Goal: Task Accomplishment & Management: Use online tool/utility

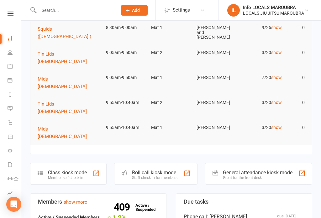
click at [94, 170] on div at bounding box center [96, 174] width 8 height 8
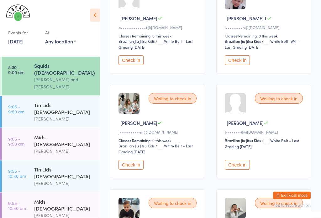
scroll to position [130, 0]
click at [134, 170] on button "Check in" at bounding box center [130, 165] width 25 height 10
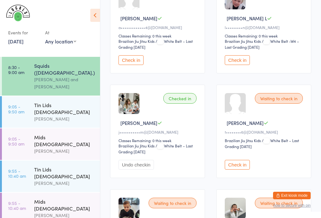
click at [241, 170] on button "Check in" at bounding box center [236, 165] width 25 height 10
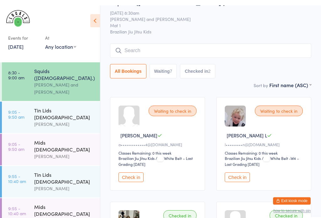
scroll to position [0, 0]
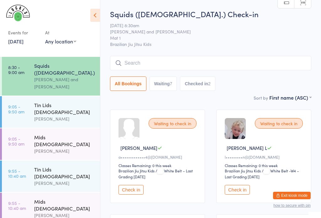
click at [199, 68] on input "search" at bounding box center [210, 63] width 201 height 14
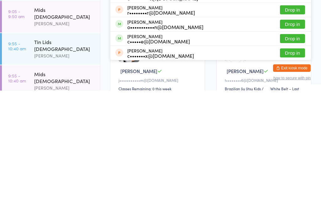
type input "Cooper"
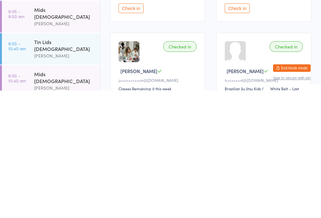
scroll to position [182, 0]
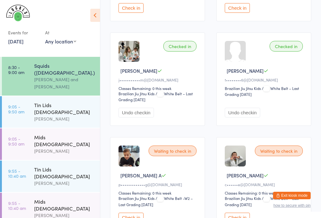
click at [57, 65] on div "Squids (3-5yo.)" at bounding box center [64, 69] width 60 height 14
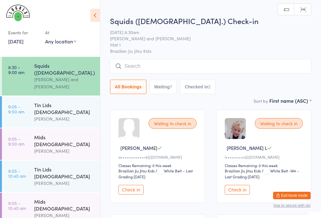
click at [129, 67] on input "search" at bounding box center [210, 66] width 201 height 14
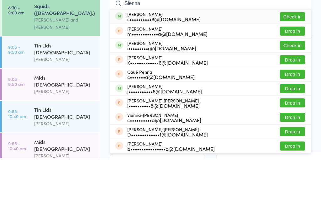
type input "Sienna"
click at [183, 71] on div "Sienna Sim s••••••••••8@gmail.com" at bounding box center [163, 76] width 73 height 10
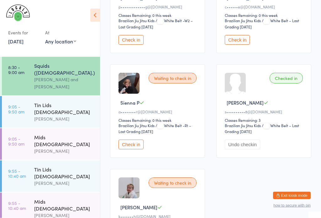
scroll to position [360, 0]
click at [285, 84] on div "Checked in" at bounding box center [285, 78] width 33 height 11
click at [236, 150] on button "Undo checkin" at bounding box center [241, 145] width 35 height 10
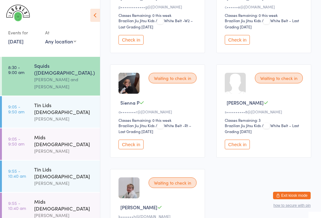
click at [237, 150] on button "Check in" at bounding box center [236, 145] width 25 height 10
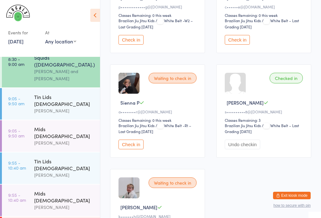
scroll to position [8, 0]
click at [63, 140] on div "[PERSON_NAME]" at bounding box center [64, 143] width 60 height 7
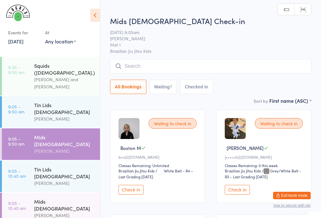
click at [156, 65] on input "search" at bounding box center [210, 66] width 201 height 14
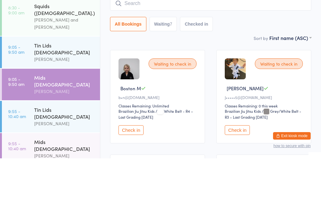
click at [161, 56] on input "search" at bounding box center [210, 63] width 201 height 14
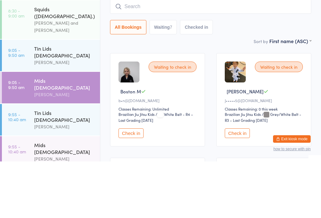
click at [49, 76] on div "Veselin Celic and Daniel Moeller" at bounding box center [64, 83] width 60 height 14
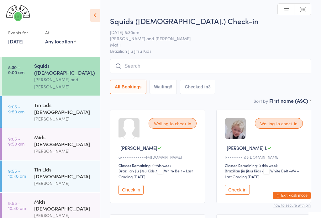
click at [186, 66] on input "search" at bounding box center [210, 66] width 201 height 14
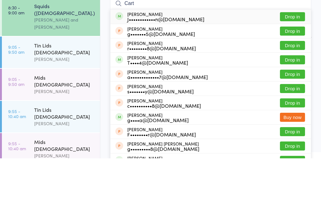
type input "Cart"
click at [293, 72] on button "Drop in" at bounding box center [292, 76] width 25 height 9
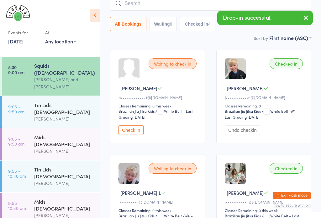
click at [81, 148] on div "[PERSON_NAME]" at bounding box center [64, 151] width 60 height 7
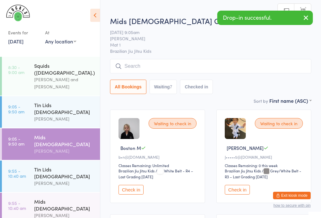
click at [173, 66] on input "search" at bounding box center [210, 66] width 201 height 14
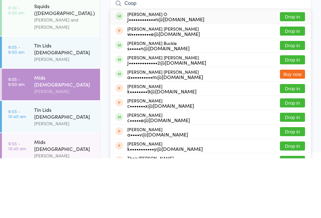
type input "Coop"
click at [297, 72] on button "Drop in" at bounding box center [292, 76] width 25 height 9
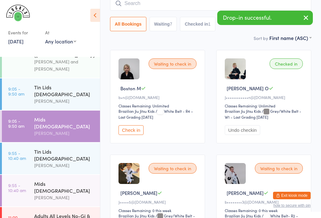
scroll to position [18, 0]
click at [71, 195] on div "[PERSON_NAME]" at bounding box center [64, 198] width 60 height 7
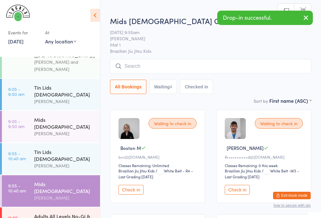
click at [170, 62] on input "search" at bounding box center [210, 66] width 201 height 14
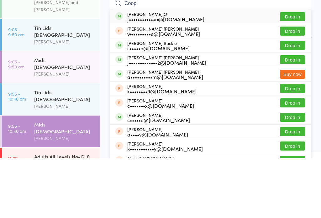
type input "Coop"
click at [296, 72] on button "Drop in" at bounding box center [292, 76] width 25 height 9
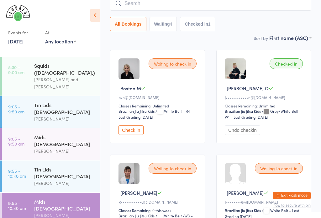
click at [68, 68] on div "Squids (3-5yo.)" at bounding box center [64, 69] width 60 height 14
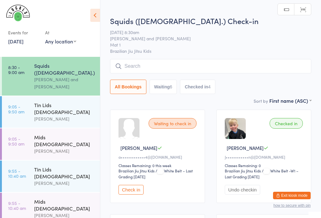
click at [138, 167] on div "Classes Remaining: 0 this week" at bounding box center [158, 165] width 80 height 5
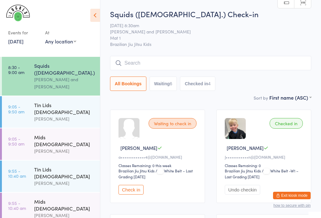
click at [135, 195] on button "Check in" at bounding box center [130, 190] width 25 height 10
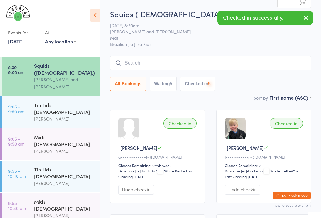
click at [133, 193] on button "Undo checkin" at bounding box center [135, 190] width 35 height 10
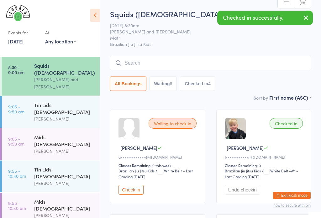
click at [136, 195] on button "Check in" at bounding box center [130, 190] width 25 height 10
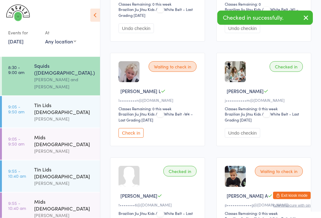
scroll to position [162, 0]
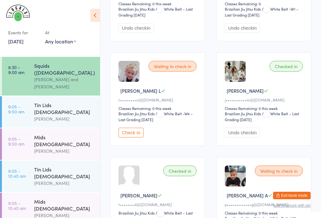
click at [136, 137] on button "Check in" at bounding box center [130, 133] width 25 height 10
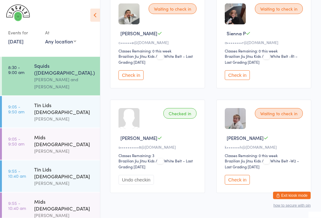
scroll to position [451, 0]
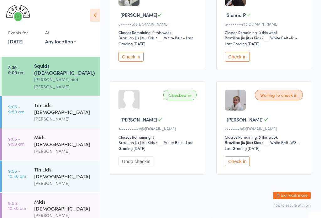
click at [239, 167] on button "Check in" at bounding box center [236, 162] width 25 height 10
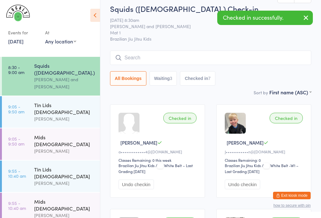
scroll to position [5, 0]
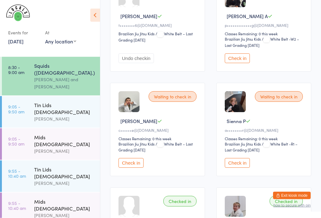
click at [240, 168] on button "Check in" at bounding box center [236, 164] width 25 height 10
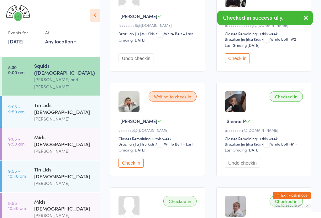
click at [32, 129] on link "9:05 - 9:50 am Mids 5 - 7y.o Daniel Moeller" at bounding box center [51, 145] width 98 height 32
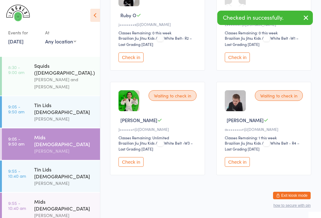
scroll to position [344, 0]
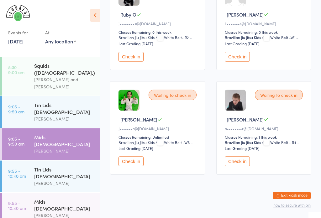
click at [239, 167] on button "Check in" at bounding box center [236, 162] width 25 height 10
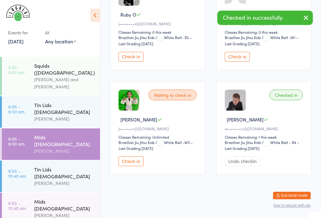
click at [27, 72] on link "8:30 - 9:00 am Squids (3-5yo.) Veselin Celic and Daniel Moeller" at bounding box center [51, 76] width 98 height 39
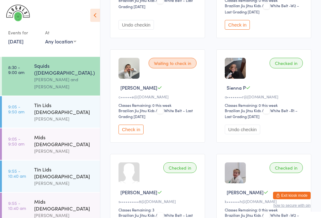
scroll to position [375, 0]
click at [288, 69] on div "Checked in" at bounding box center [285, 63] width 33 height 11
click at [246, 135] on button "Undo checkin" at bounding box center [241, 130] width 35 height 10
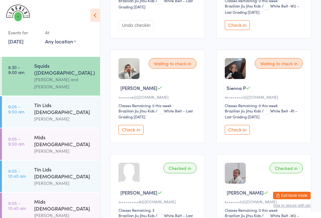
click at [258, 135] on div "Check in" at bounding box center [264, 130] width 80 height 10
click at [278, 69] on div "Waiting to check in" at bounding box center [278, 63] width 48 height 11
click at [242, 135] on button "Check in" at bounding box center [236, 130] width 25 height 10
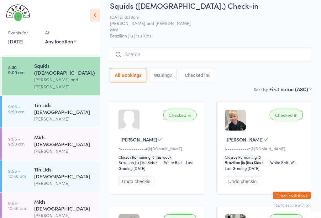
scroll to position [0, 0]
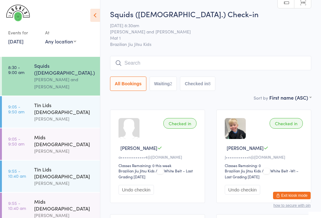
click at [141, 62] on input "search" at bounding box center [210, 63] width 201 height 14
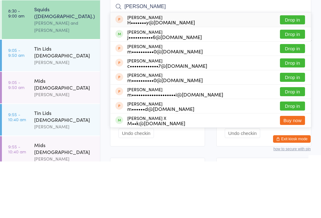
type input "Moll"
click at [291, 86] on button "Drop in" at bounding box center [292, 90] width 25 height 9
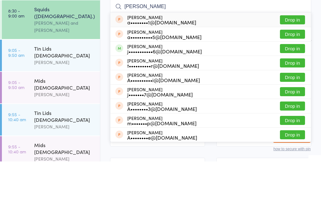
type input "ann"
click at [291, 101] on button "Drop in" at bounding box center [292, 105] width 25 height 9
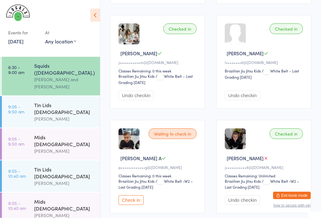
scroll to position [305, 0]
click at [131, 205] on button "Check in" at bounding box center [130, 201] width 25 height 10
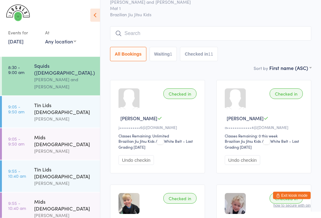
scroll to position [0, 0]
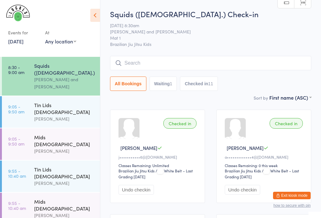
click at [154, 62] on input "search" at bounding box center [210, 63] width 201 height 14
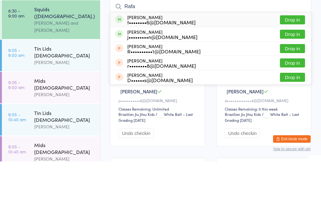
type input "Rafa"
click at [293, 86] on button "Drop in" at bounding box center [292, 90] width 25 height 9
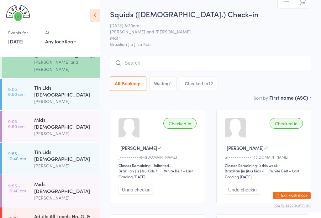
scroll to position [8, 0]
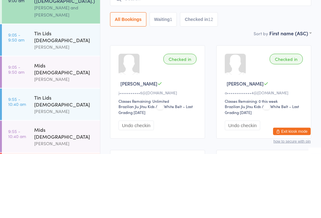
click at [47, 126] on div "Mids 5 - 7y.o" at bounding box center [64, 133] width 60 height 14
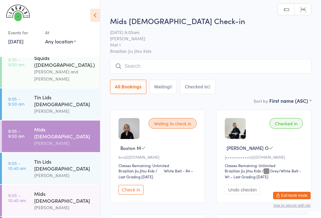
click at [171, 68] on input "search" at bounding box center [210, 66] width 201 height 14
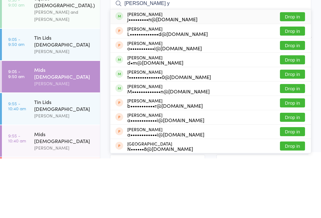
type input "Noah y"
click at [293, 72] on button "Drop in" at bounding box center [292, 76] width 25 height 9
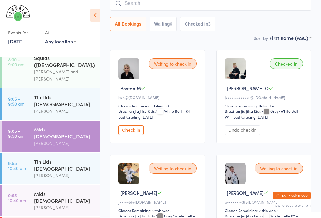
click at [187, 4] on input "search" at bounding box center [210, 3] width 201 height 14
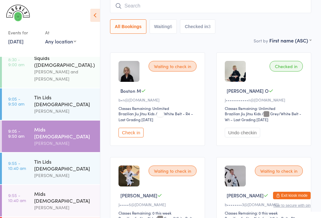
scroll to position [57, 0]
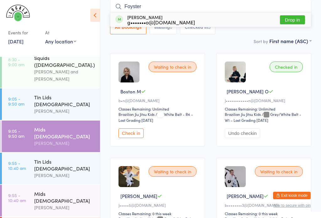
type input "Foyster"
click at [292, 18] on button "Drop in" at bounding box center [292, 19] width 25 height 9
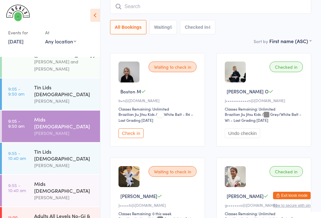
scroll to position [18, 0]
click at [154, 4] on input "search" at bounding box center [210, 6] width 201 height 14
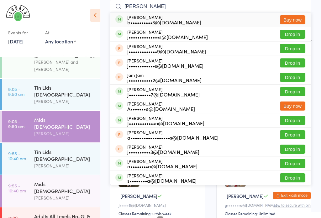
type input "Jake"
click at [300, 17] on button "Buy now" at bounding box center [292, 19] width 25 height 9
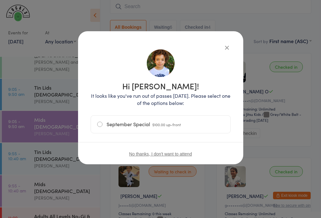
click at [228, 49] on button "button" at bounding box center [227, 48] width 8 height 8
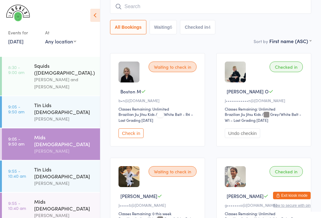
scroll to position [0, 0]
click at [257, 8] on input "search" at bounding box center [210, 6] width 201 height 14
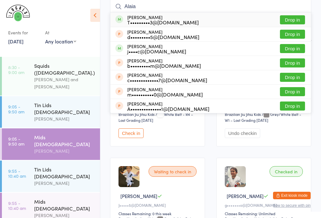
type input "Alaia"
click at [296, 19] on button "Drop in" at bounding box center [292, 19] width 25 height 9
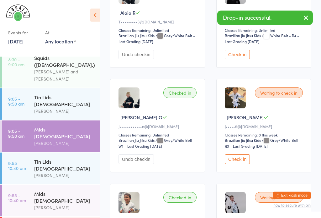
scroll to position [136, 0]
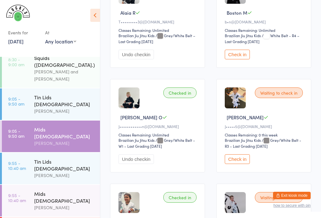
click at [64, 191] on div "Mids 5 - 7y.o" at bounding box center [64, 198] width 60 height 14
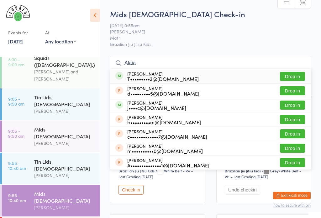
type input "Alaia"
click at [296, 78] on button "Drop in" at bounding box center [292, 76] width 25 height 9
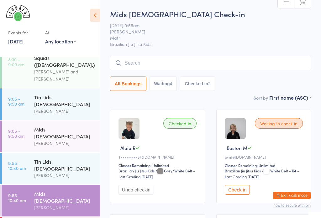
click at [18, 96] on time "9:05 - 9:50 am" at bounding box center [16, 101] width 16 height 10
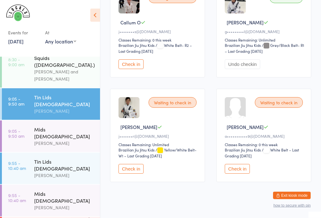
scroll to position [130, 0]
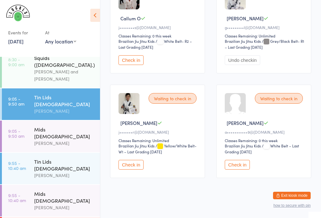
click at [139, 166] on button "Check in" at bounding box center [130, 165] width 25 height 10
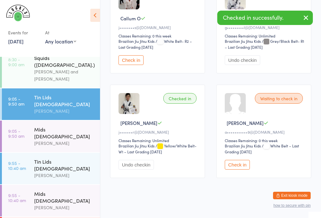
click at [23, 129] on time "9:05 - 9:50 am" at bounding box center [16, 134] width 16 height 10
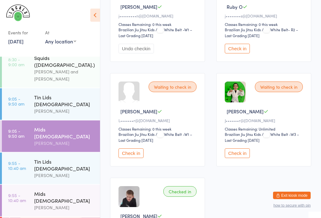
scroll to position [456, 0]
click at [238, 158] on button "Check in" at bounding box center [236, 154] width 25 height 10
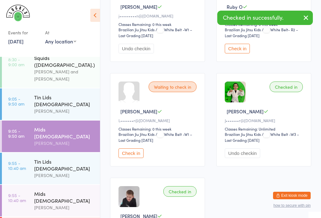
click at [30, 153] on link "9:55 - 10:40 am Tin Lids 8 - 12 y.o Veselin Celic" at bounding box center [51, 169] width 98 height 32
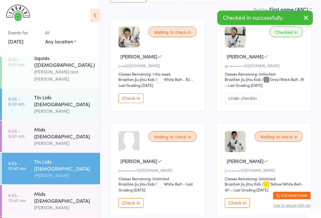
scroll to position [130, 0]
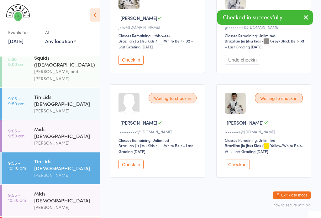
click at [241, 169] on button "Check in" at bounding box center [236, 165] width 25 height 10
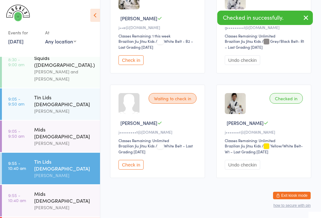
click at [30, 185] on link "9:55 - 10:40 am Mids 5 - 7y.o Daniel Moeller" at bounding box center [51, 201] width 98 height 32
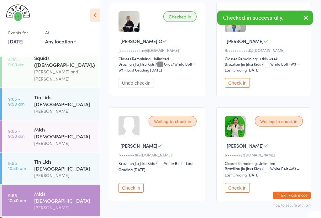
scroll to position [213, 0]
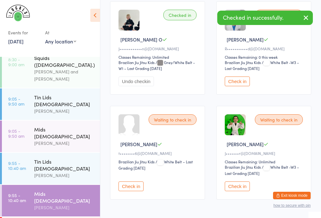
click at [234, 190] on button "Check in" at bounding box center [236, 187] width 25 height 10
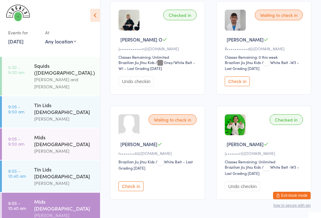
scroll to position [0, 0]
click at [38, 148] on div "[PERSON_NAME]" at bounding box center [64, 151] width 60 height 7
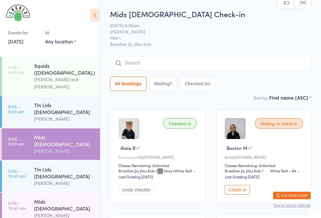
click at [270, 51] on div "Mids 5 - 7y.o Check-in 13 Sep 9:05am Daniel Moeller Mat 1 Brazilian Jiu Jitsu K…" at bounding box center [210, 51] width 201 height 85
click at [244, 62] on input "search" at bounding box center [210, 63] width 201 height 14
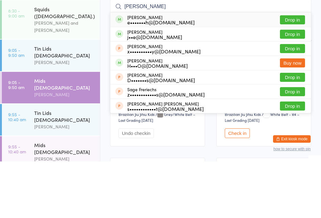
type input "Freddie"
click at [160, 69] on div "Freddie Henley e•••••••h@aspectestateagents.com.au Drop in" at bounding box center [210, 76] width 200 height 14
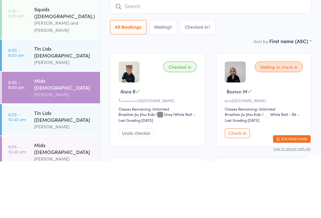
scroll to position [57, 0]
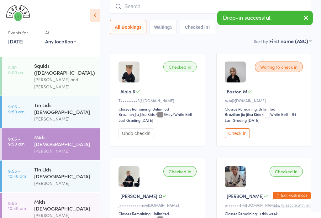
click at [179, 9] on input "search" at bounding box center [210, 6] width 201 height 14
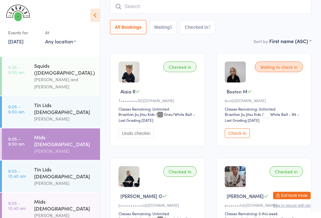
click at [64, 116] on div "[PERSON_NAME]" at bounding box center [64, 119] width 60 height 7
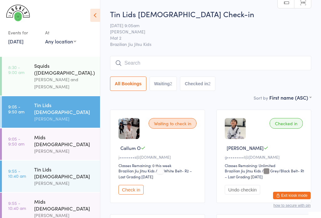
click at [229, 66] on input "search" at bounding box center [210, 63] width 201 height 14
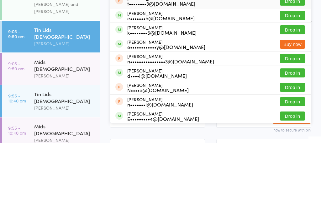
type input "Ethan"
click at [194, 86] on div "Ethan Henley e•••••••h@aspectestateagents.com.au" at bounding box center [160, 91] width 67 height 10
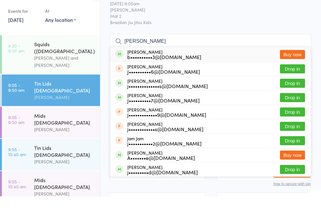
type input "jake"
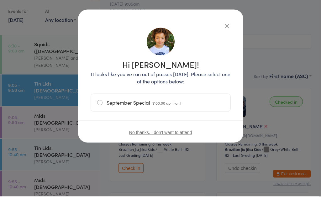
scroll to position [22, 0]
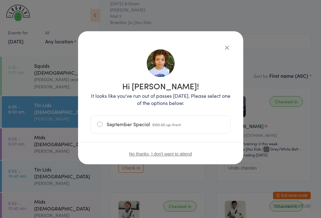
click at [228, 50] on button "button" at bounding box center [227, 48] width 8 height 8
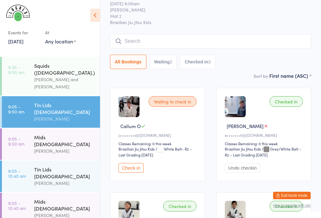
click at [172, 44] on input "search" at bounding box center [210, 41] width 201 height 14
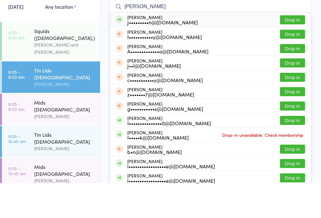
type input "Thomas ch"
click at [299, 50] on button "Drop in" at bounding box center [292, 54] width 25 height 9
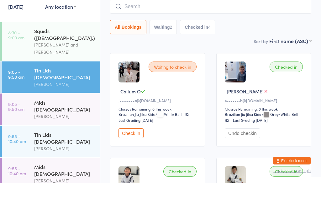
scroll to position [21, 0]
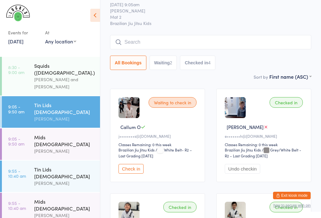
click at [234, 42] on input "search" at bounding box center [210, 42] width 201 height 14
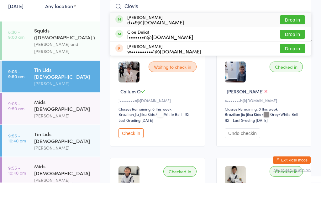
type input "Clovis"
click at [209, 48] on div "Clovis Carissimo d••9@hotmail.com Drop in" at bounding box center [210, 55] width 200 height 14
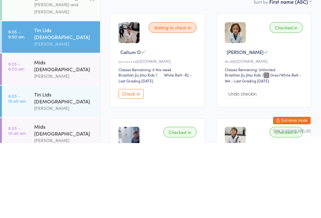
click at [38, 134] on div "Mids 5 - 7y.o" at bounding box center [64, 141] width 60 height 14
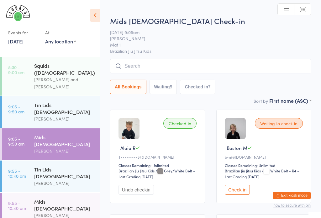
click at [137, 74] on input "search" at bounding box center [210, 66] width 201 height 14
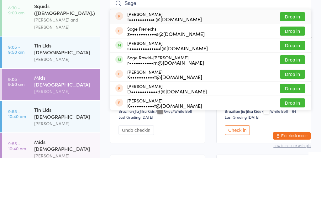
type input "Sage"
click at [295, 115] on button "Drop in" at bounding box center [292, 119] width 25 height 9
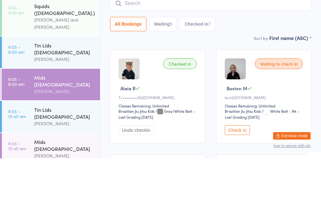
scroll to position [60, 0]
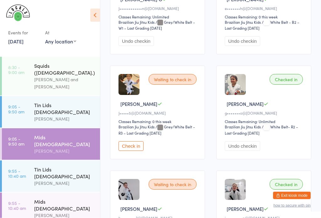
click at [135, 151] on button "Check in" at bounding box center [130, 147] width 25 height 10
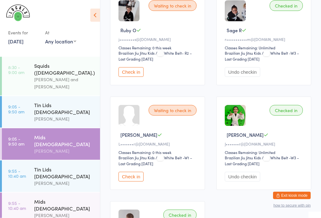
scroll to position [540, 0]
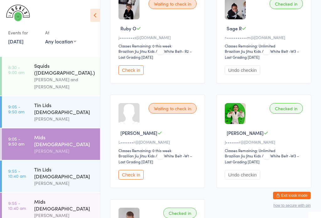
click at [84, 102] on div "Tin Lids 8 - 12 y.o" at bounding box center [64, 109] width 60 height 14
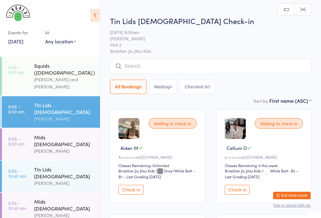
click at [233, 67] on input "search" at bounding box center [210, 66] width 201 height 14
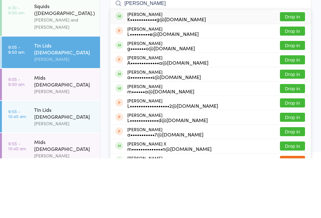
type input "Lucas"
click at [208, 69] on div "Lucas Pang K••••••••••••g@yahoo.com.au Drop in" at bounding box center [210, 76] width 200 height 14
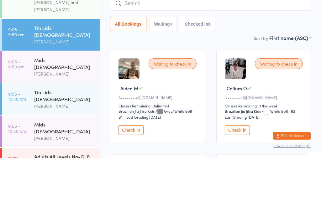
scroll to position [8, 0]
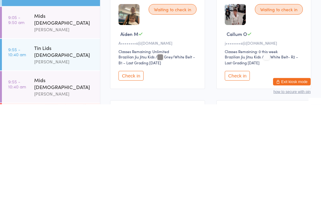
click at [235, 185] on button "Check in" at bounding box center [236, 190] width 25 height 10
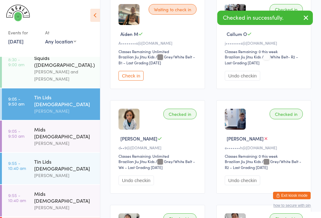
click at [44, 129] on div "Mids 5 - 7y.o Daniel Moeller" at bounding box center [67, 137] width 66 height 32
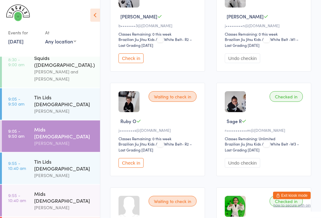
scroll to position [451, 0]
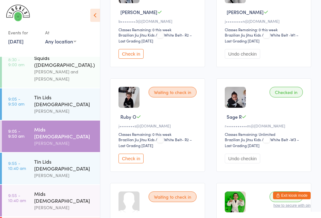
click at [126, 164] on button "Check in" at bounding box center [130, 159] width 25 height 10
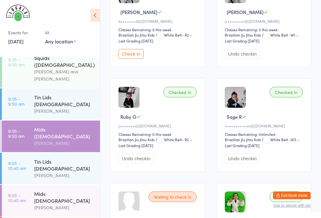
click at [32, 94] on link "9:05 - 9:50 am Tin Lids 8 - 12 y.o Veselin Celic" at bounding box center [51, 105] width 98 height 32
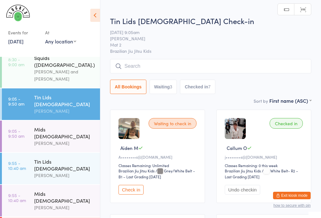
click at [166, 63] on input "search" at bounding box center [210, 66] width 201 height 14
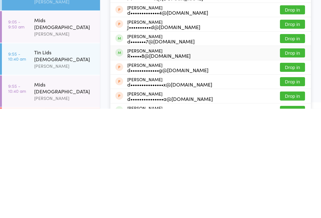
type input "Daniel"
click at [131, 163] on div "R•••••8@gmail.com" at bounding box center [158, 165] width 63 height 5
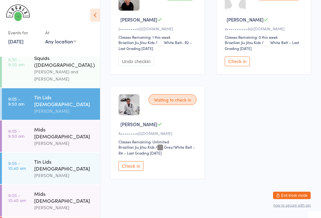
scroll to position [548, 0]
click at [47, 121] on div "Mids 5 - 7y.o Daniel Moeller" at bounding box center [67, 137] width 66 height 32
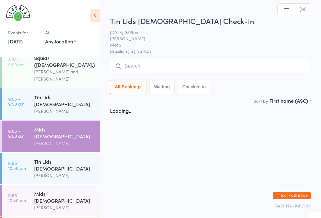
click at [44, 126] on div "Mids 5 - 7y.o" at bounding box center [64, 133] width 60 height 14
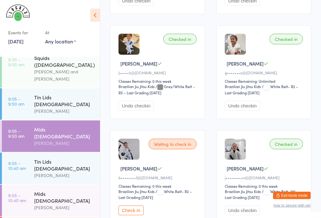
scroll to position [294, 0]
click at [133, 216] on button "Check in" at bounding box center [130, 211] width 25 height 10
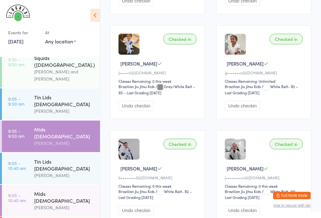
click at [80, 94] on div "Tin Lids 8 - 12 y.o" at bounding box center [64, 101] width 60 height 14
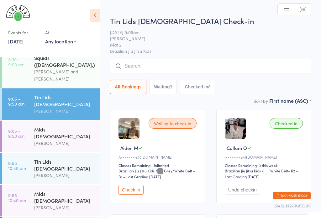
click at [241, 68] on input "search" at bounding box center [210, 66] width 201 height 14
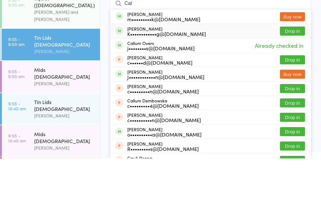
type input "Cal"
click at [192, 91] on div "K••••••••••••g@yahoo.com.au" at bounding box center [166, 93] width 79 height 5
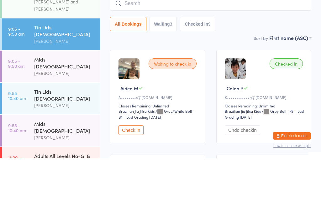
scroll to position [18, 0]
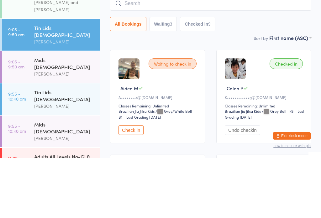
click at [177, 56] on input "search" at bounding box center [210, 63] width 201 height 14
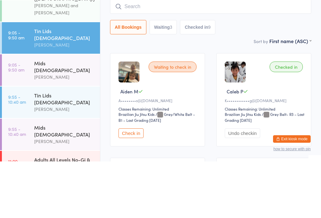
click at [179, 56] on input "search" at bounding box center [210, 63] width 201 height 14
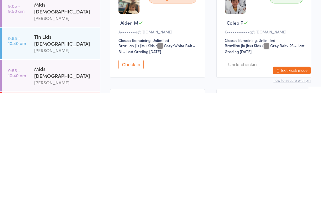
click at [75, 158] on div "Tin Lids 8 - 12 y.o" at bounding box center [64, 165] width 60 height 14
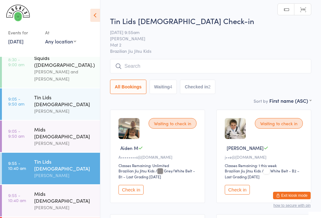
click at [206, 66] on input "search" at bounding box center [210, 66] width 201 height 14
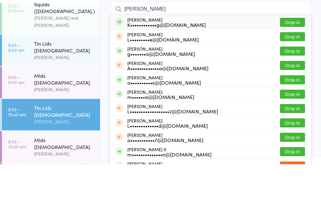
type input "Lucas"
click at [234, 69] on div "Lucas Pang K••••••••••••g@yahoo.com.au Drop in" at bounding box center [210, 76] width 200 height 14
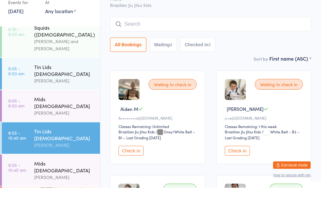
scroll to position [10, 0]
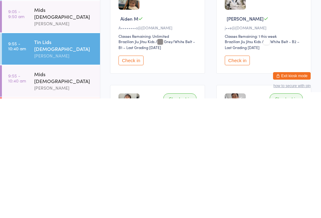
click at [77, 172] on div "[PERSON_NAME]" at bounding box center [64, 175] width 60 height 7
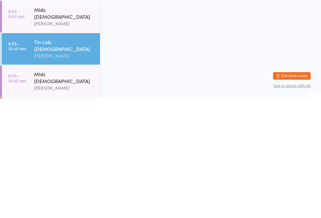
scroll to position [0, 0]
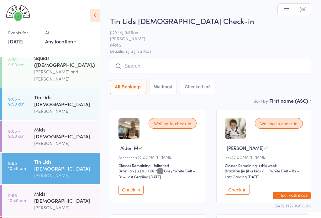
click at [268, 64] on input "search" at bounding box center [210, 66] width 201 height 14
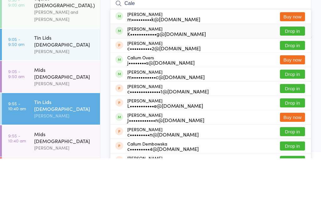
type input "Cale"
click at [161, 86] on div "Caleb Pang K••••••••••••g@yahoo.com.au" at bounding box center [166, 91] width 79 height 10
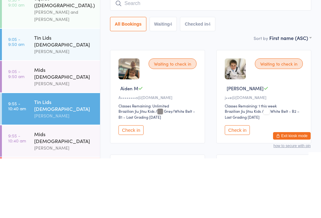
click at [22, 129] on time "9:05 - 9:50 am" at bounding box center [16, 134] width 16 height 10
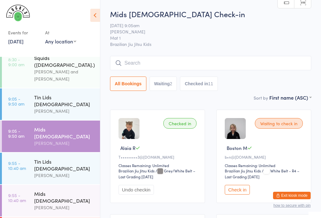
click at [146, 68] on input "search" at bounding box center [210, 63] width 201 height 14
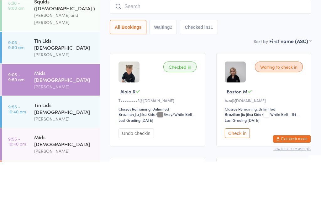
type input "Y"
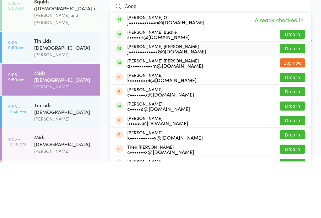
type input "Coop"
click at [146, 105] on div "J•••••••••••••2@gmail.com" at bounding box center [166, 107] width 79 height 5
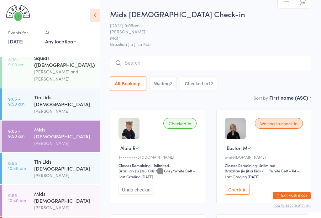
click at [162, 64] on input "search" at bounding box center [210, 63] width 201 height 14
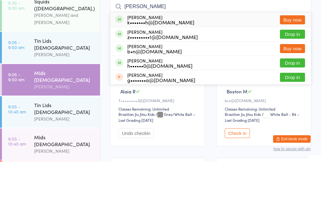
type input "Zach"
click at [287, 115] on button "Drop in" at bounding box center [292, 119] width 25 height 9
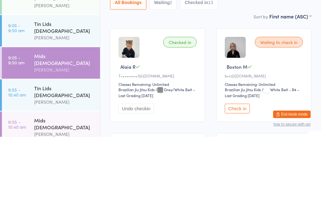
click at [63, 102] on div "Tin Lids 8 - 12 y.o" at bounding box center [64, 109] width 60 height 14
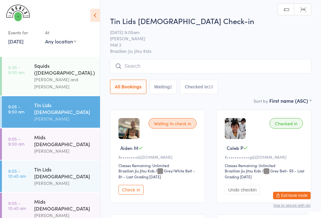
click at [174, 66] on input "search" at bounding box center [210, 66] width 201 height 14
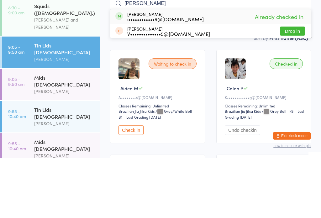
type input "Victor smallbone"
click at [278, 71] on span "Already checked in" at bounding box center [279, 76] width 52 height 11
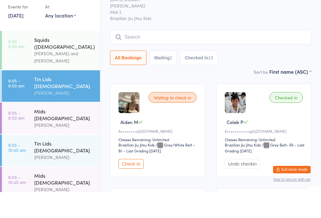
click at [300, 77] on div "All Bookings Waiting 2 Checked in 10" at bounding box center [210, 84] width 201 height 14
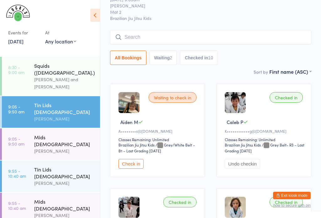
click at [135, 168] on button "Check in" at bounding box center [130, 164] width 25 height 10
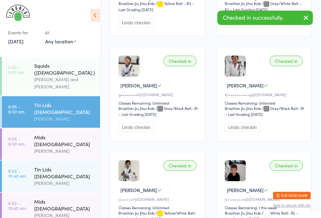
scroll to position [558, 0]
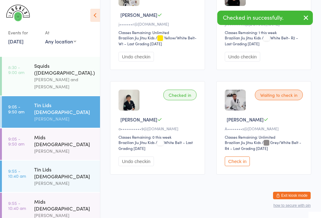
click at [247, 167] on button "Check in" at bounding box center [236, 162] width 25 height 10
click at [70, 166] on div "Tin Lids 8 - 12 y.o" at bounding box center [64, 173] width 60 height 14
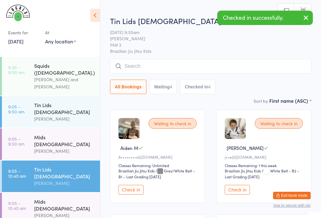
click at [137, 195] on button "Check in" at bounding box center [130, 190] width 25 height 10
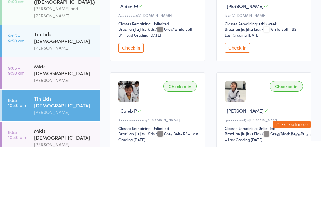
scroll to position [344, 0]
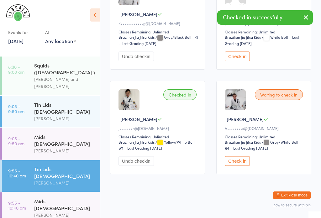
click at [249, 167] on button "Check in" at bounding box center [236, 162] width 25 height 10
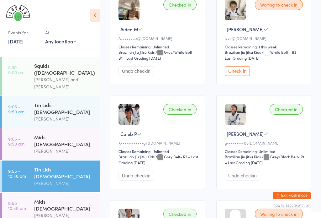
scroll to position [0, 0]
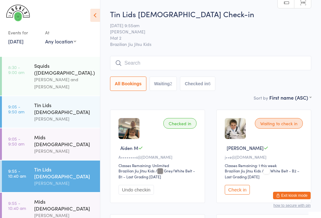
click at [234, 64] on input "search" at bounding box center [210, 63] width 201 height 14
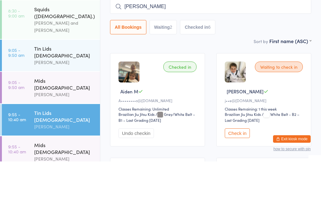
type input "Andrew"
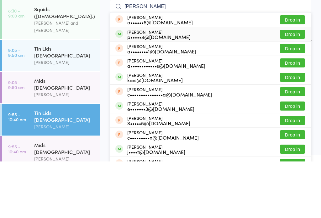
click at [294, 86] on button "Drop in" at bounding box center [292, 90] width 25 height 9
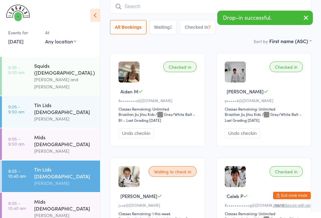
click at [201, 3] on input "search" at bounding box center [210, 6] width 201 height 14
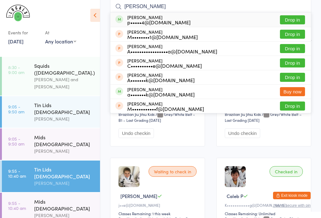
type input "George"
click at [300, 16] on button "Drop in" at bounding box center [292, 19] width 25 height 9
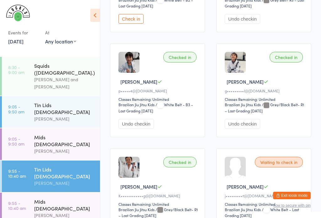
scroll to position [276, 0]
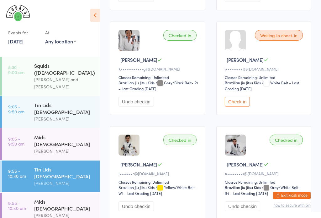
click at [142, 115] on div "Checked in Lucas P K••••••••••••g@yahoo.com.au Classes Remaining: Unlimited Bra…" at bounding box center [157, 69] width 95 height 94
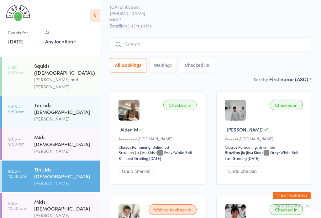
scroll to position [0, 0]
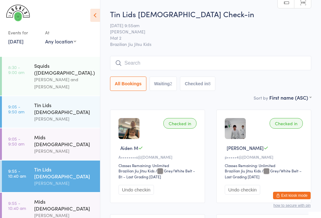
click at [55, 69] on div "Squids (3-5yo.)" at bounding box center [64, 69] width 60 height 14
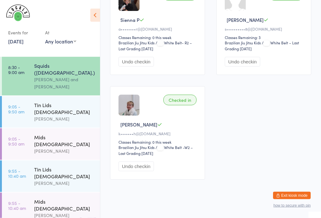
scroll to position [665, 0]
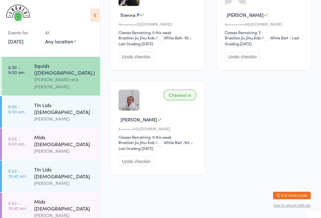
click at [49, 134] on div "Mids 5 - 7y.o" at bounding box center [64, 141] width 60 height 14
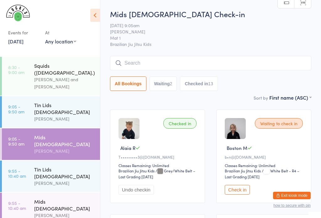
click at [138, 65] on input "search" at bounding box center [210, 63] width 201 height 14
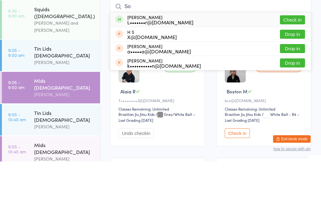
type input "So"
click at [294, 72] on button "Check in" at bounding box center [292, 76] width 25 height 9
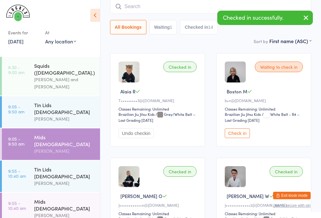
click at [144, 7] on input "search" at bounding box center [210, 6] width 201 height 14
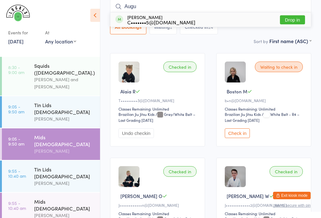
type input "Augu"
click at [289, 18] on button "Drop in" at bounding box center [292, 19] width 25 height 9
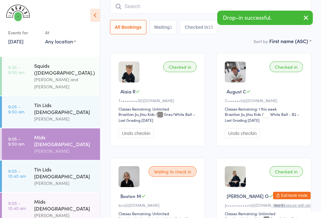
click at [176, 8] on input "search" at bounding box center [210, 6] width 201 height 14
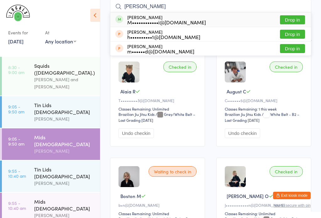
type input "Moses"
click at [293, 20] on button "Drop in" at bounding box center [292, 19] width 25 height 9
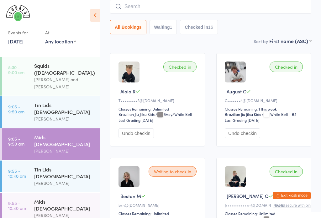
click at [72, 148] on div "[PERSON_NAME]" at bounding box center [64, 151] width 60 height 7
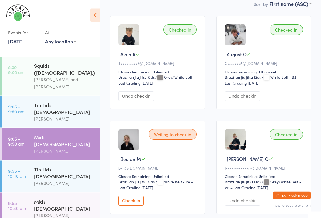
scroll to position [94, 0]
click at [135, 206] on button "Check in" at bounding box center [130, 201] width 25 height 10
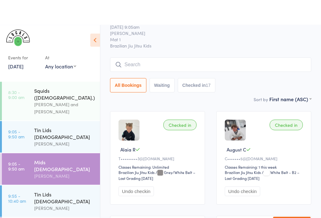
scroll to position [0, 0]
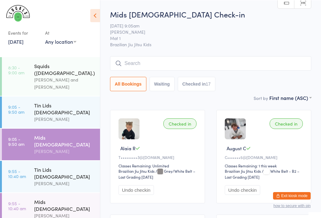
click at [167, 60] on input "search" at bounding box center [210, 63] width 201 height 14
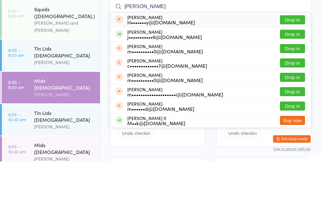
type input "Moll"
click at [294, 86] on button "Drop in" at bounding box center [292, 90] width 25 height 9
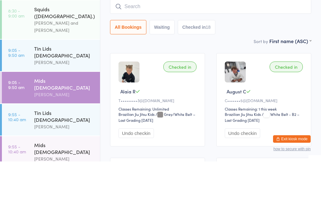
scroll to position [57, 0]
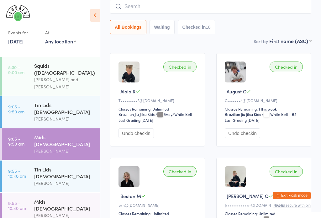
click at [200, 6] on input "search" at bounding box center [210, 6] width 201 height 14
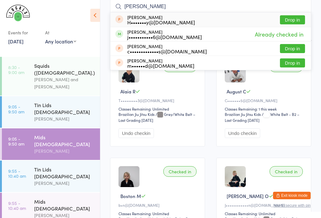
click at [151, 7] on input "Molly" at bounding box center [210, 6] width 201 height 14
type input "M"
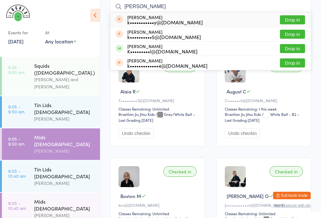
type input "Kyle"
click at [292, 49] on button "Drop in" at bounding box center [292, 48] width 25 height 9
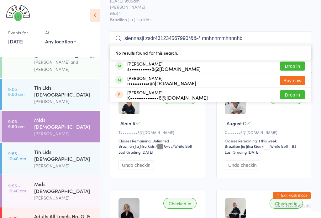
scroll to position [0, 0]
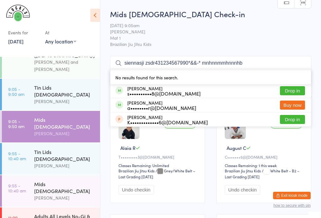
click at [262, 60] on input "siennasji zsdr431234567990*&&-* mnhnnmmhnnnhb" at bounding box center [210, 63] width 201 height 14
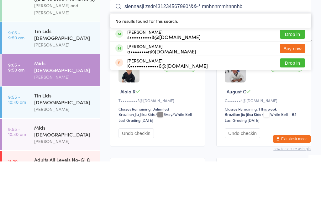
click at [262, 56] on input "siennasji zsdr431234567990*&&-* mnhnnmmhnnnhb" at bounding box center [210, 63] width 201 height 14
click at [263, 56] on input "siennasji zsdr431234567990*&&-* mnhnnmmhnnnhb" at bounding box center [210, 63] width 201 height 14
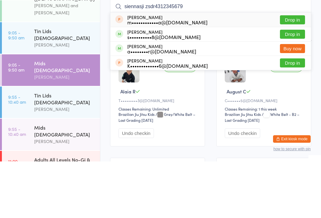
type input "siennasji"
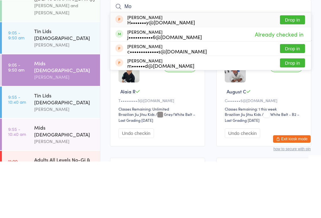
type input "M"
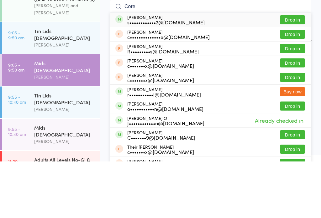
type input "Core"
click at [295, 72] on button "Drop in" at bounding box center [292, 76] width 25 height 9
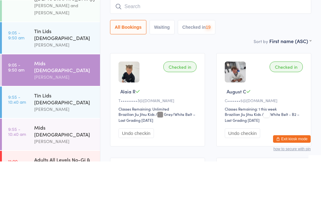
scroll to position [8, 0]
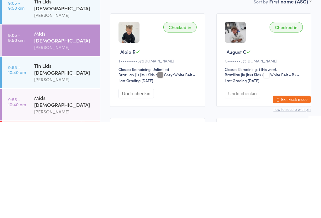
click at [68, 204] on div "[PERSON_NAME]" at bounding box center [64, 207] width 60 height 7
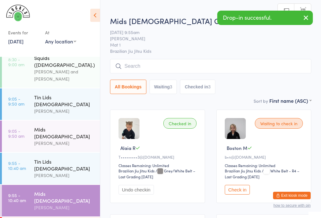
click at [220, 66] on input "search" at bounding box center [210, 66] width 201 height 14
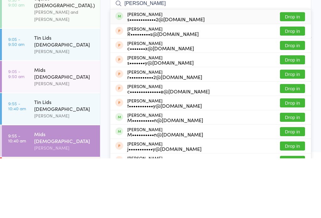
type input "Corey"
click at [293, 72] on button "Drop in" at bounding box center [292, 76] width 25 height 9
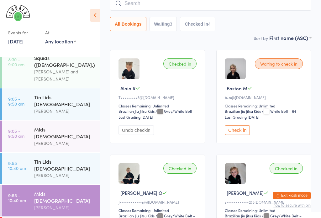
click at [62, 140] on div "[PERSON_NAME]" at bounding box center [64, 143] width 60 height 7
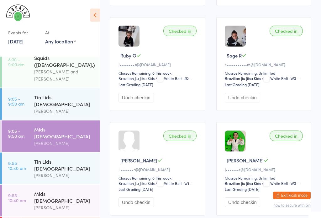
scroll to position [834, 0]
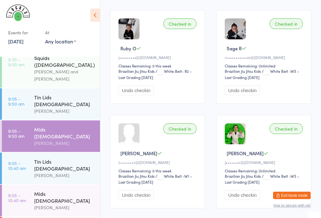
click at [62, 172] on div "[PERSON_NAME]" at bounding box center [64, 175] width 60 height 7
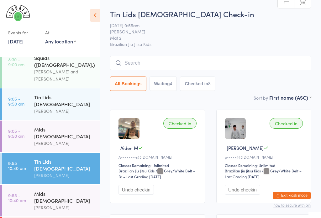
click at [31, 185] on link "9:55 - 10:40 am Mids 5 - 7y.o Daniel Moeller" at bounding box center [51, 201] width 98 height 32
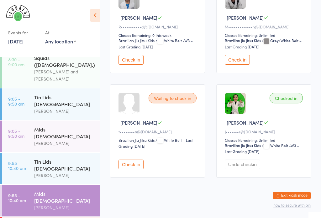
scroll to position [344, 0]
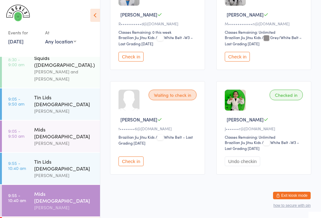
click at [129, 167] on button "Check in" at bounding box center [130, 162] width 25 height 10
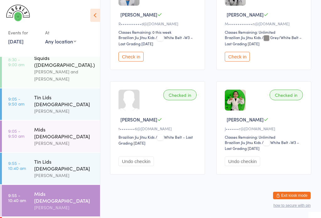
click at [67, 204] on div "[PERSON_NAME]" at bounding box center [64, 207] width 60 height 7
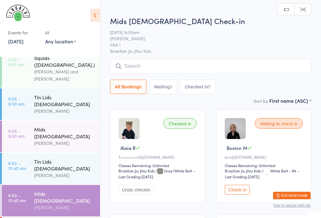
click at [158, 66] on input "search" at bounding box center [210, 66] width 201 height 14
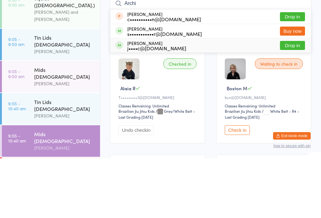
type input "Archi"
click at [155, 105] on div "j••••c@hotmail.com" at bounding box center [156, 107] width 59 height 5
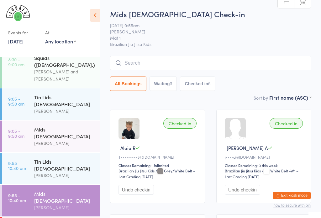
click at [165, 64] on input "search" at bounding box center [210, 63] width 201 height 14
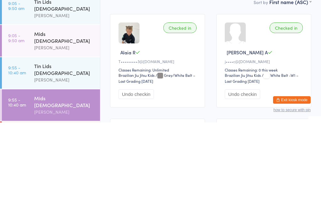
click at [70, 191] on div "Mids 5 - 7y.o" at bounding box center [64, 198] width 60 height 14
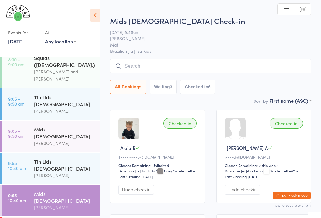
click at [185, 66] on input "search" at bounding box center [210, 66] width 201 height 14
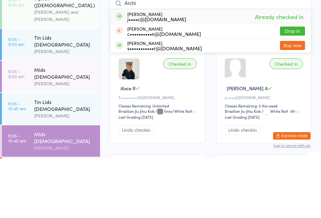
type input "Archie"
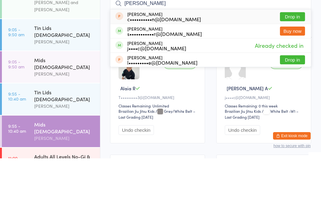
scroll to position [8, 0]
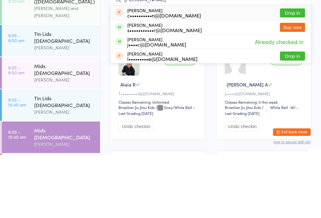
click at [63, 158] on div "Tin Lids 8 - 12 y.o" at bounding box center [64, 165] width 60 height 14
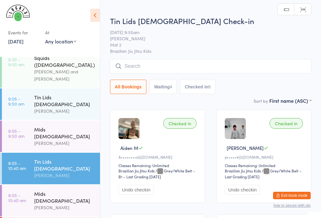
click at [156, 66] on input "search" at bounding box center [210, 66] width 201 height 14
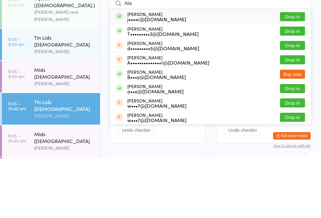
type input "Ala"
click at [299, 72] on button "Drop in" at bounding box center [292, 76] width 25 height 9
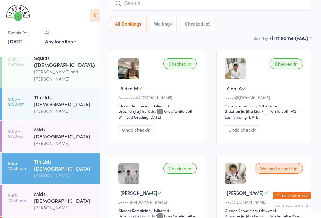
click at [196, 8] on input "search" at bounding box center [210, 3] width 201 height 14
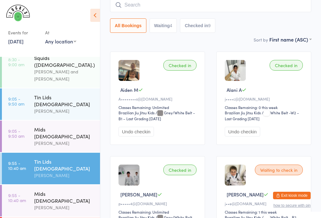
scroll to position [57, 0]
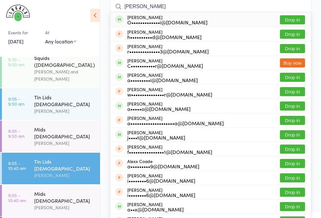
type input "Alexande"
click at [302, 77] on button "Drop in" at bounding box center [292, 77] width 25 height 9
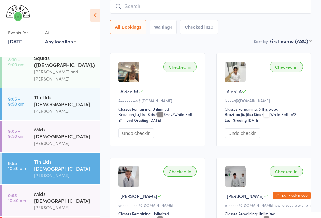
click at [64, 140] on div "[PERSON_NAME]" at bounding box center [64, 143] width 60 height 7
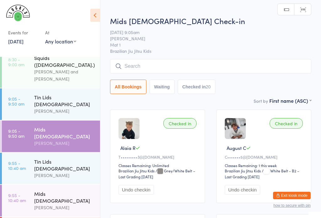
click at [58, 204] on div "[PERSON_NAME]" at bounding box center [64, 207] width 60 height 7
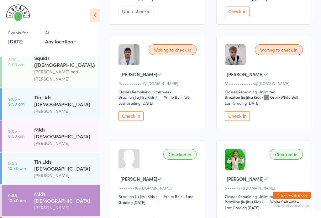
scroll to position [389, 0]
click at [239, 121] on button "Check in" at bounding box center [236, 116] width 25 height 10
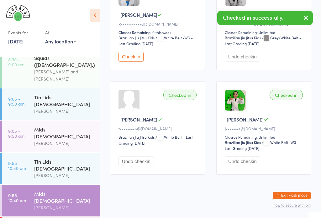
scroll to position [451, 0]
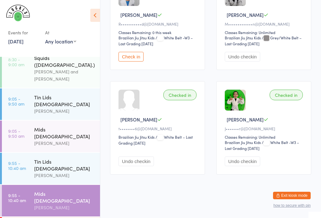
click at [83, 158] on div "Tin Lids 8 - 12 y.o" at bounding box center [64, 165] width 60 height 14
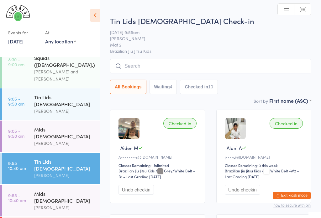
click at [234, 69] on input "search" at bounding box center [210, 66] width 201 height 14
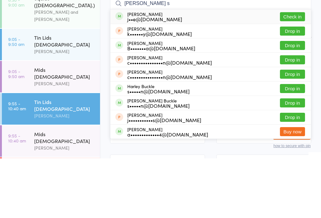
type input "Bailey s"
click at [295, 72] on button "Check in" at bounding box center [292, 76] width 25 height 9
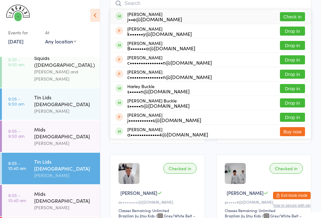
click at [297, 19] on div "All Bookings Waiting 4 Checked in 10" at bounding box center [210, 24] width 201 height 14
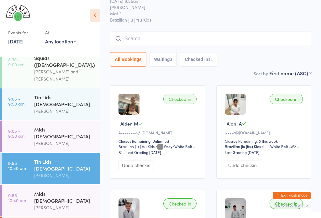
scroll to position [23, 0]
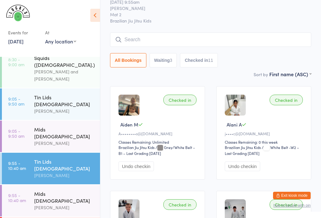
click at [148, 31] on div "Tin Lids 8 - 12 y.o Check-in 13 Sep 9:55am Veselin Celic Mat 2 Brazilian Jiu Ji…" at bounding box center [210, 27] width 201 height 85
click at [167, 39] on input "search" at bounding box center [210, 40] width 201 height 14
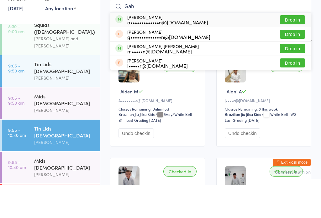
type input "Gab"
click at [294, 49] on button "Drop in" at bounding box center [292, 53] width 25 height 9
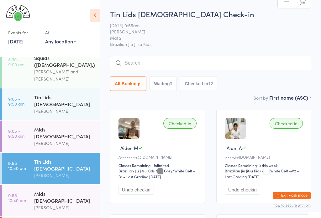
scroll to position [53, 0]
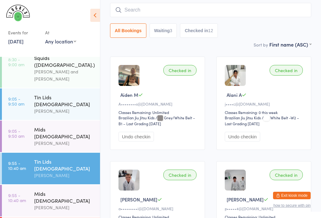
click at [61, 204] on div "[PERSON_NAME]" at bounding box center [64, 207] width 60 height 7
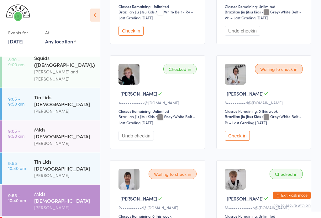
scroll to position [267, 0]
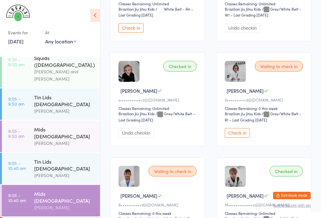
click at [235, 138] on button "Check in" at bounding box center [236, 133] width 25 height 10
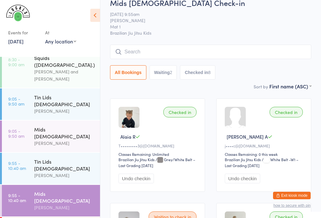
scroll to position [0, 0]
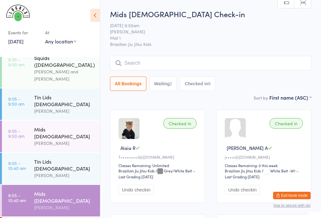
click at [163, 61] on input "search" at bounding box center [210, 63] width 201 height 14
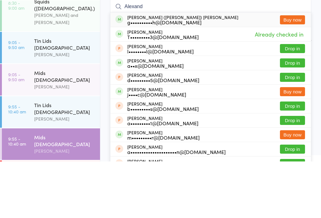
type input "Alexande"
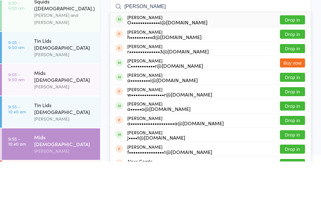
click at [94, 89] on div "Tin Lids 8 - 12 y.o Veselin Celic" at bounding box center [67, 105] width 66 height 32
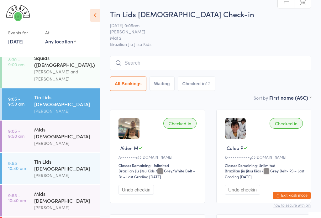
click at [153, 63] on input "search" at bounding box center [210, 63] width 201 height 14
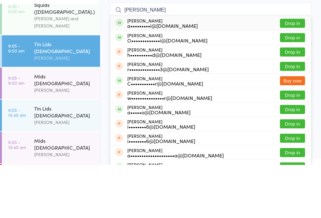
type input "Alexander m"
click at [294, 72] on button "Drop in" at bounding box center [292, 76] width 25 height 9
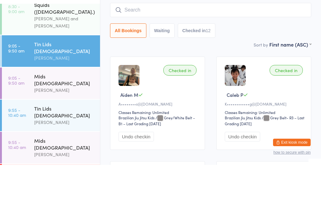
scroll to position [53, 0]
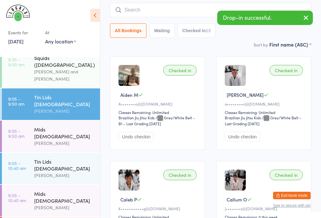
click at [303, 15] on icon "button" at bounding box center [306, 18] width 8 height 8
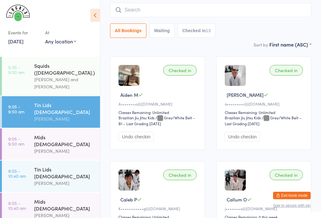
scroll to position [7, 0]
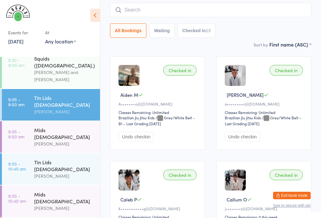
click at [45, 205] on div "[PERSON_NAME]" at bounding box center [64, 208] width 60 height 7
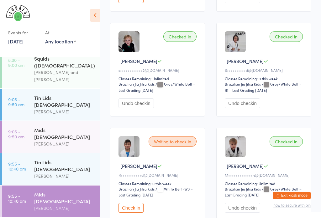
scroll to position [298, 0]
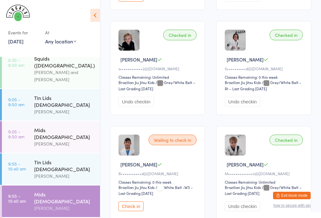
click at [130, 212] on button "Check in" at bounding box center [130, 207] width 25 height 10
click at [124, 212] on button "Check in" at bounding box center [130, 207] width 25 height 10
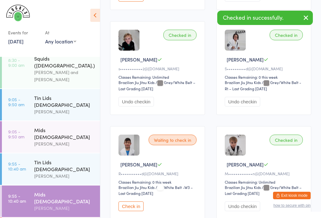
click at [133, 212] on button "Check in" at bounding box center [130, 207] width 25 height 10
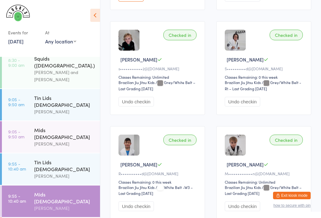
click at [16, 162] on time "9:55 - 10:40 am" at bounding box center [17, 167] width 18 height 10
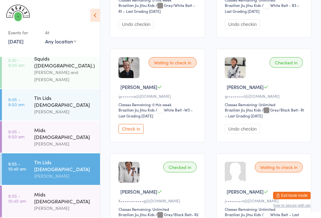
scroll to position [481, 0]
click at [136, 134] on button "Check in" at bounding box center [130, 129] width 25 height 10
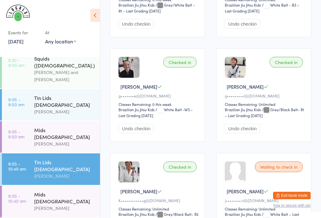
click at [50, 127] on div "Mids 5 - 7y.o" at bounding box center [64, 134] width 60 height 14
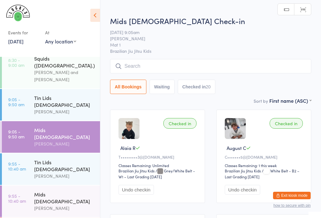
click at [39, 205] on div "[PERSON_NAME]" at bounding box center [64, 208] width 60 height 7
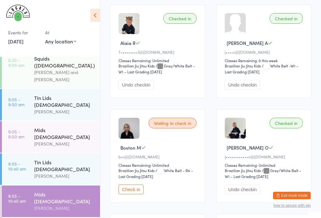
scroll to position [106, 0]
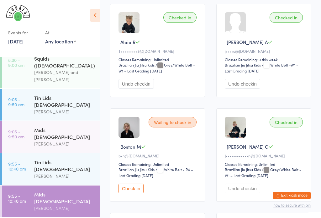
click at [124, 194] on button "Check in" at bounding box center [130, 189] width 25 height 10
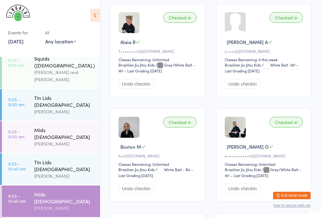
click at [38, 159] on div "Tin Lids 8 - 12 y.o" at bounding box center [64, 166] width 60 height 14
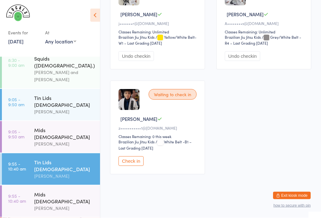
scroll to position [771, 0]
click at [129, 167] on button "Check in" at bounding box center [130, 162] width 25 height 10
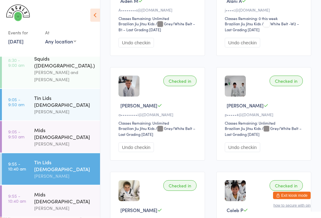
scroll to position [0, 0]
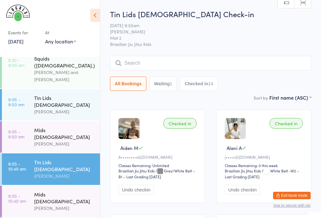
click at [210, 58] on input "search" at bounding box center [210, 63] width 201 height 14
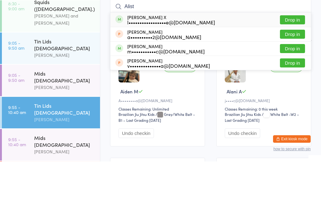
type input "Alist"
click at [294, 72] on button "Drop in" at bounding box center [292, 76] width 25 height 9
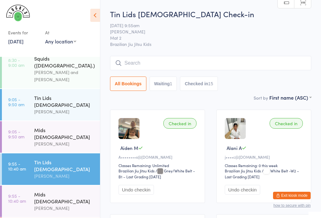
click at [209, 70] on input "search" at bounding box center [210, 63] width 201 height 14
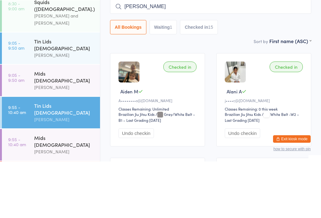
type input "Andrew"
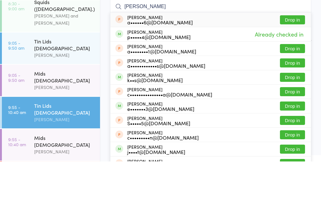
click at [78, 108] on div "[PERSON_NAME]" at bounding box center [64, 111] width 60 height 7
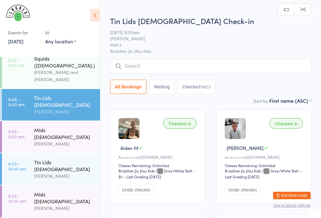
click at [174, 70] on input "search" at bounding box center [210, 66] width 201 height 14
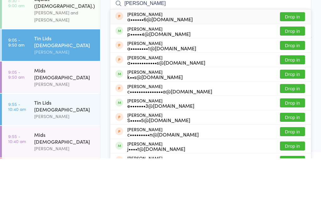
type input "Andrew"
click at [295, 86] on button "Drop in" at bounding box center [292, 90] width 25 height 9
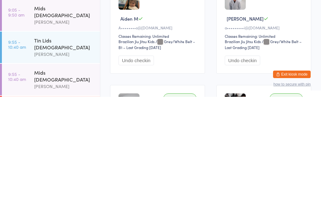
scroll to position [8, 0]
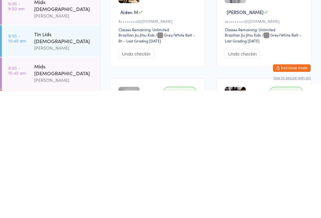
click at [55, 172] on div "[PERSON_NAME]" at bounding box center [64, 175] width 60 height 7
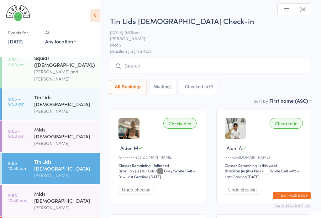
click at [224, 64] on input "search" at bounding box center [210, 66] width 201 height 14
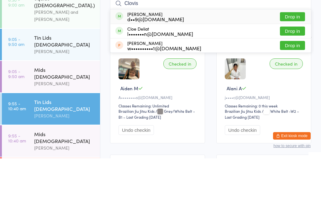
type input "Clovis"
click at [193, 69] on div "Clovis Carissimo d••9@hotmail.com Drop in" at bounding box center [210, 76] width 200 height 14
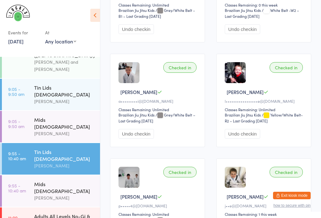
scroll to position [8, 0]
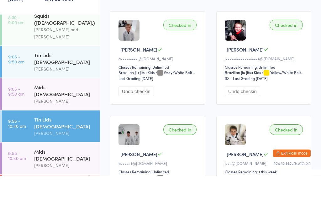
click at [69, 126] on div "Mids 5 - 7y.o" at bounding box center [64, 133] width 60 height 14
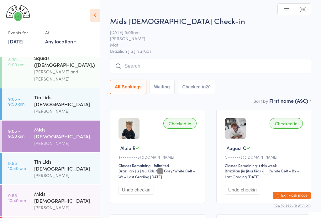
click at [131, 69] on input "search" at bounding box center [210, 66] width 201 height 14
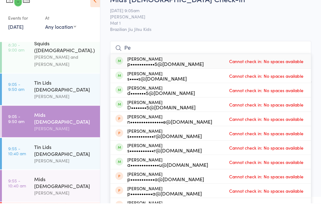
type input "P"
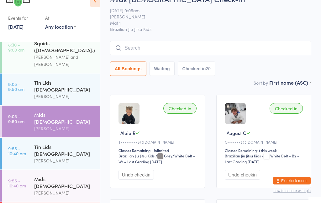
click at [45, 94] on div "Tin Lids 8 - 12 y.o" at bounding box center [64, 101] width 60 height 14
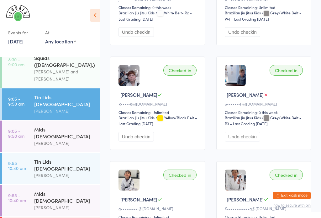
scroll to position [376, 0]
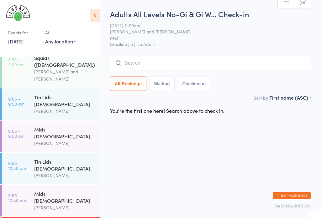
click at [178, 60] on input "search" at bounding box center [210, 63] width 201 height 14
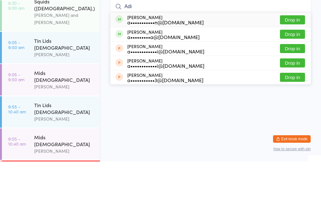
type input "Adi"
click at [292, 72] on button "Drop in" at bounding box center [292, 76] width 25 height 9
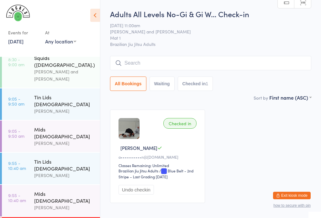
click at [148, 66] on input "search" at bounding box center [210, 63] width 201 height 14
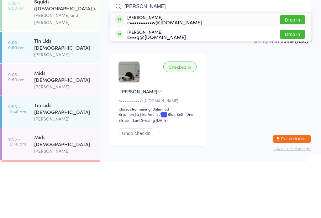
type input "Bigelow"
click at [296, 72] on button "Drop in" at bounding box center [292, 76] width 25 height 9
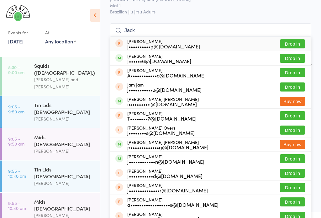
type input "Jack"
click at [282, 63] on button "Drop in" at bounding box center [292, 58] width 25 height 9
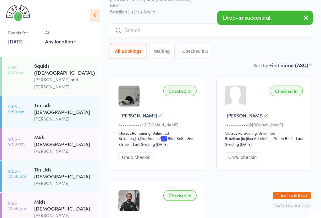
click at [162, 25] on input "search" at bounding box center [210, 30] width 201 height 14
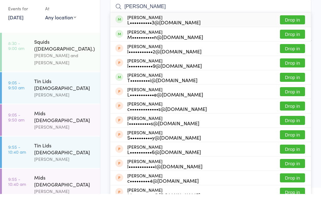
type input "Liam mcd"
click at [296, 39] on button "Drop in" at bounding box center [292, 43] width 25 height 9
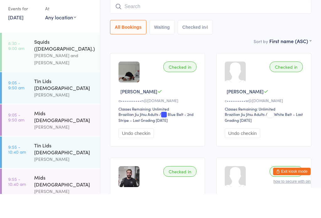
scroll to position [57, 0]
